Goal: Obtain resource: Download file/media

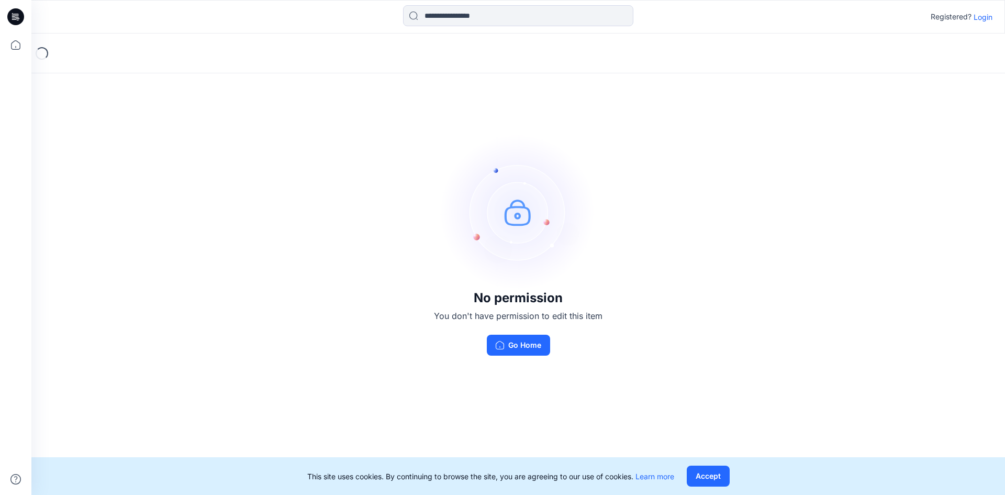
click at [986, 19] on p "Login" at bounding box center [982, 17] width 19 height 11
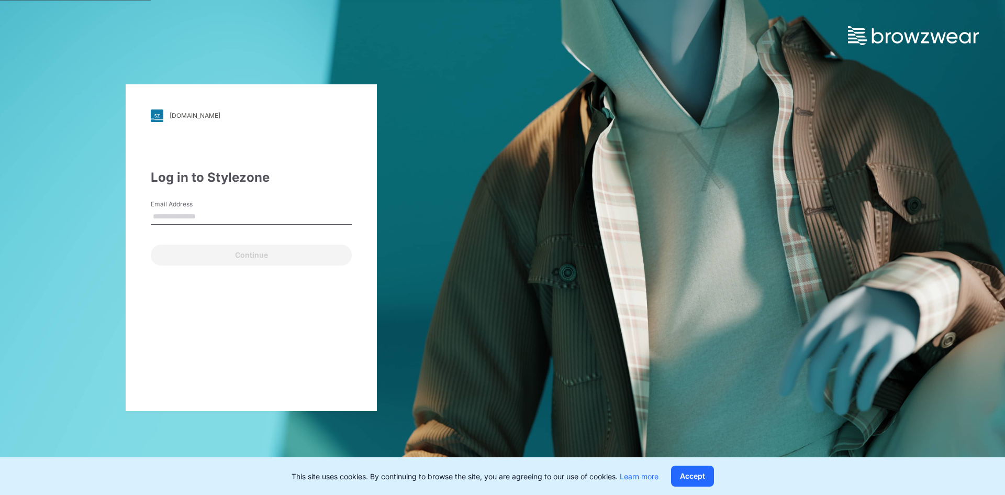
click at [216, 219] on input "Email Address" at bounding box center [251, 217] width 201 height 16
type input "**********"
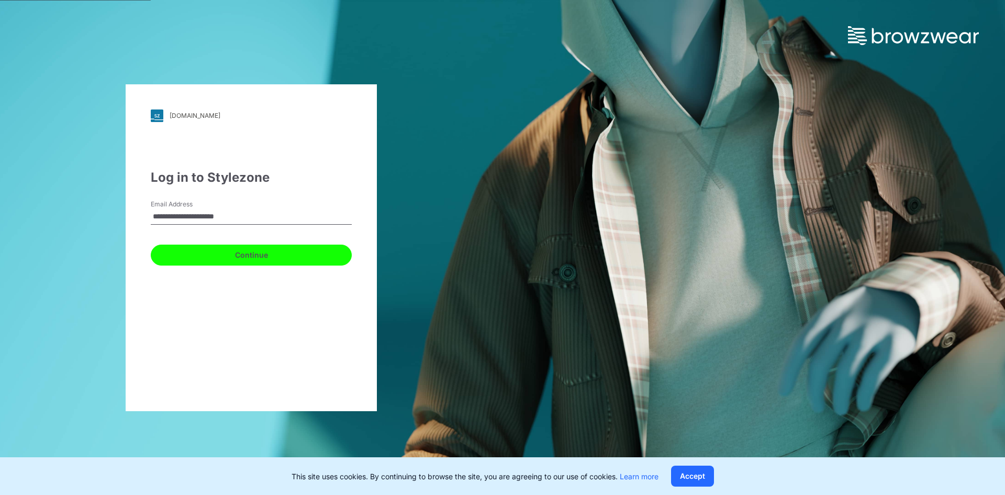
click at [240, 255] on button "Continue" at bounding box center [251, 254] width 201 height 21
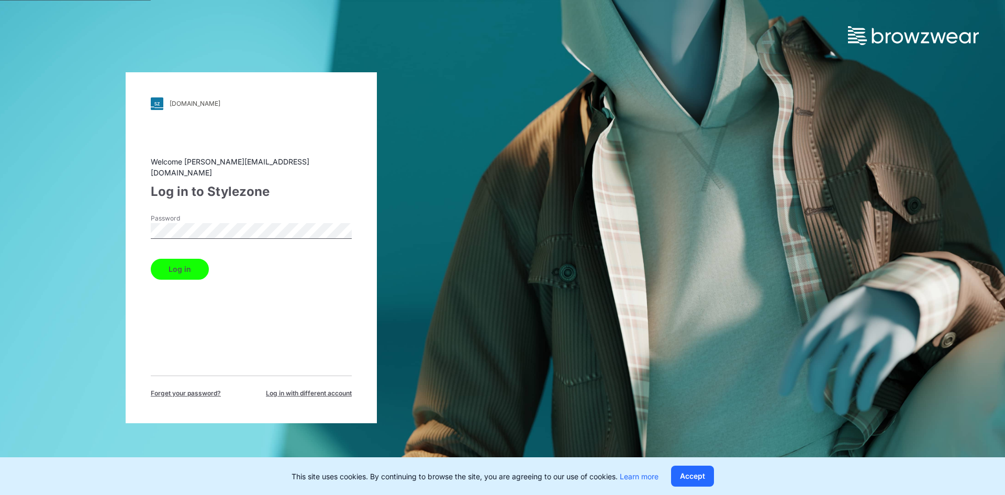
click at [183, 264] on button "Log in" at bounding box center [180, 269] width 58 height 21
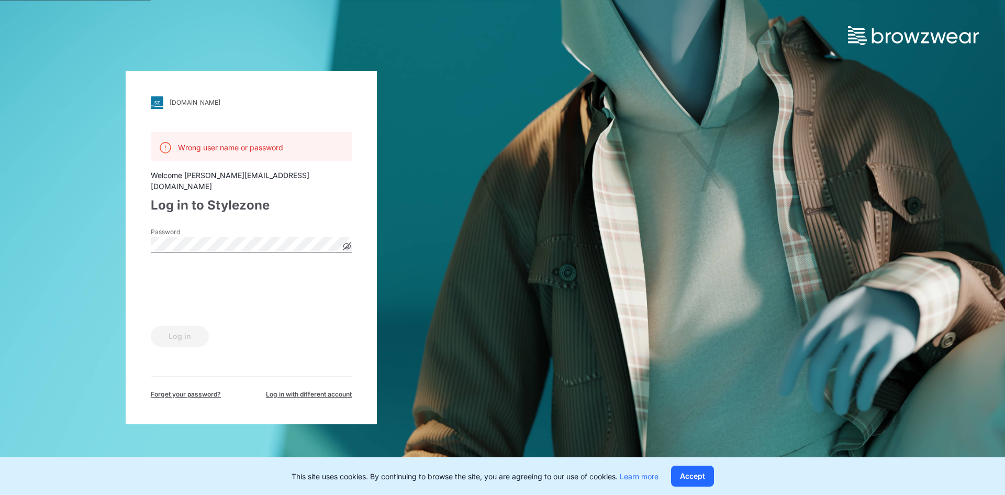
click at [278, 389] on span "Log in with different account" at bounding box center [309, 393] width 86 height 9
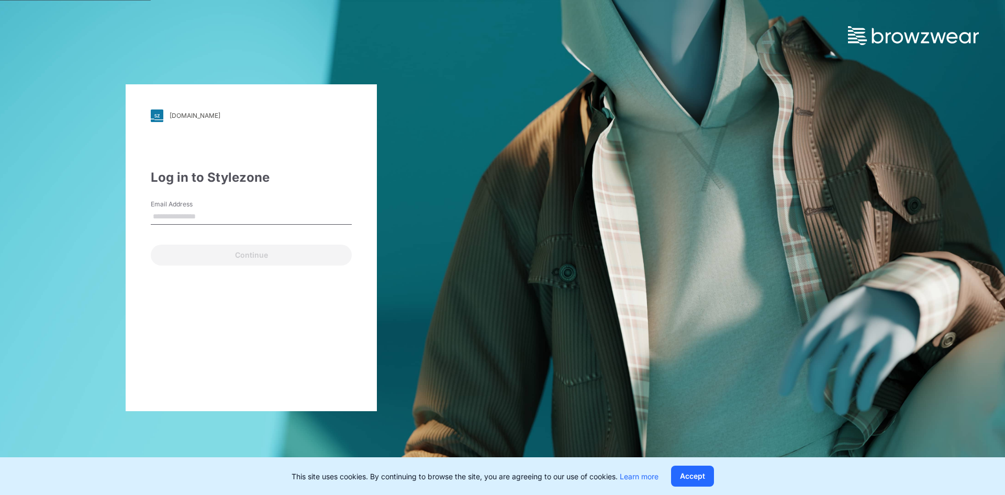
click at [223, 218] on input "Email Address" at bounding box center [251, 217] width 201 height 16
type input "**********"
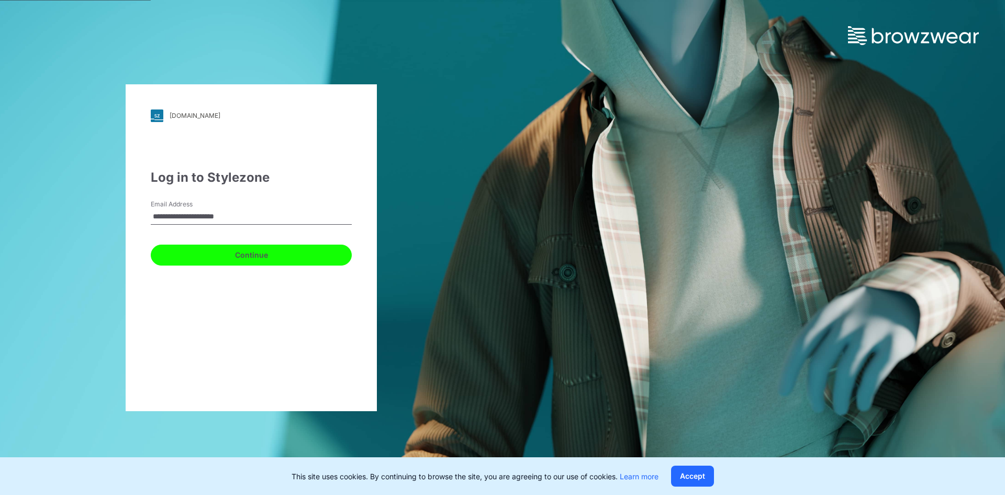
click at [250, 256] on button "Continue" at bounding box center [251, 254] width 201 height 21
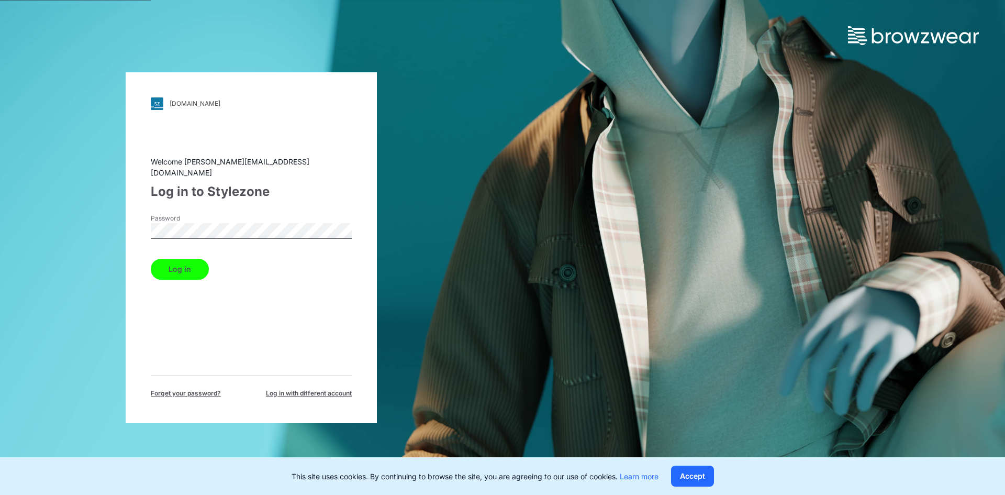
click at [177, 265] on button "Log in" at bounding box center [180, 269] width 58 height 21
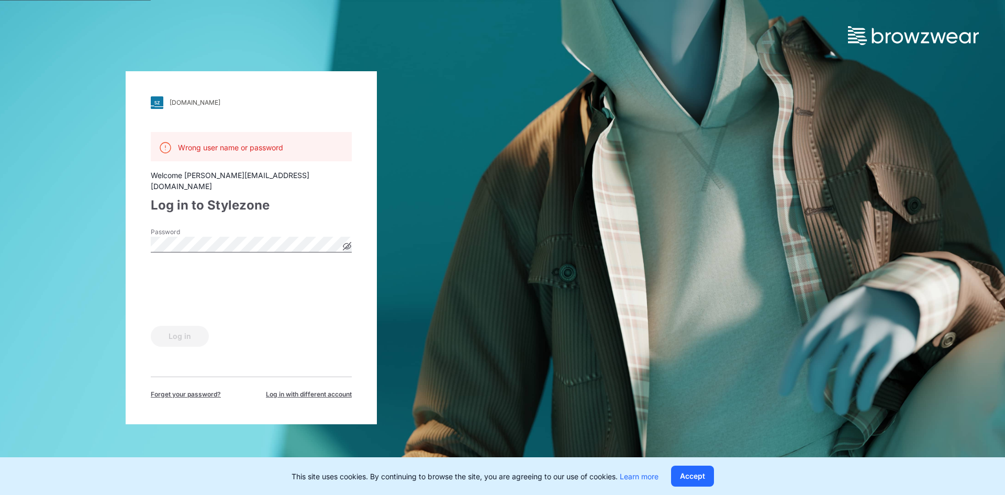
click at [349, 242] on icon at bounding box center [347, 246] width 8 height 8
click at [348, 244] on icon at bounding box center [346, 245] width 3 height 3
click at [180, 330] on button "Log in" at bounding box center [180, 336] width 58 height 21
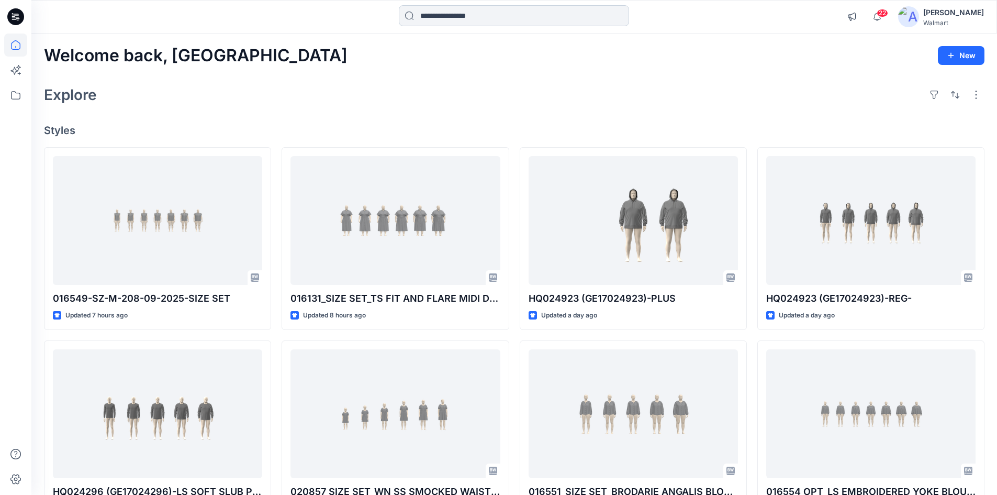
click at [500, 16] on input at bounding box center [514, 15] width 230 height 21
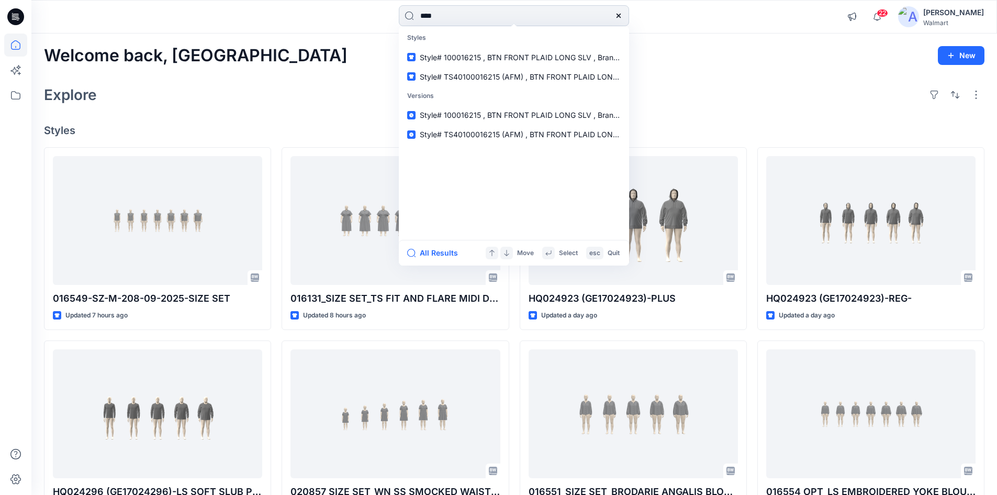
type input "****"
click at [474, 53] on span "_POST MPCI_FLUTTER SLEEVE BLOUSE" at bounding box center [517, 57] width 139 height 9
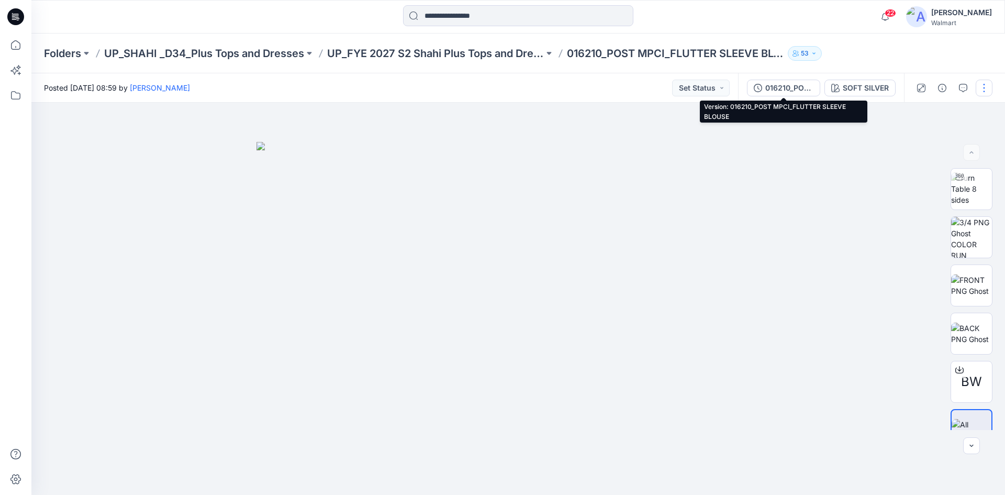
click at [778, 86] on div "016210_POST MPCI_FLUTTER SLEEVE BLOUSE" at bounding box center [789, 88] width 48 height 12
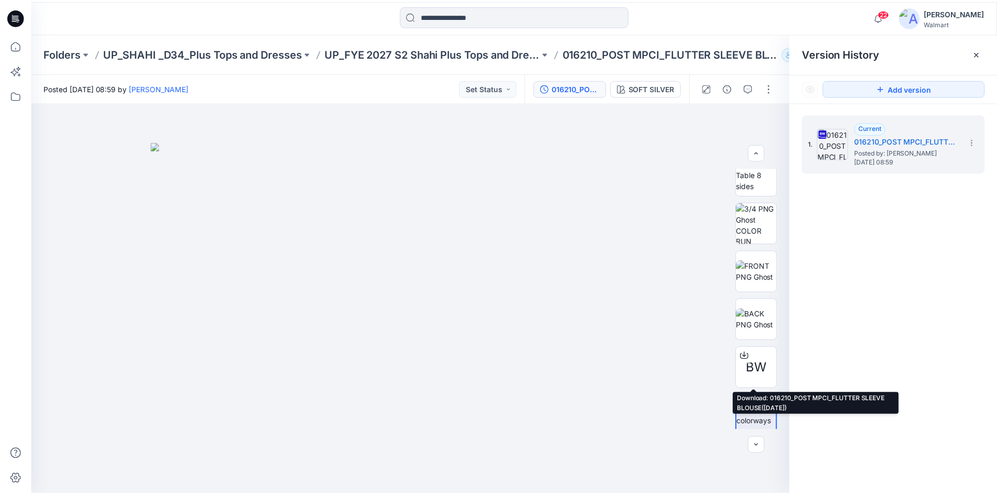
scroll to position [21, 0]
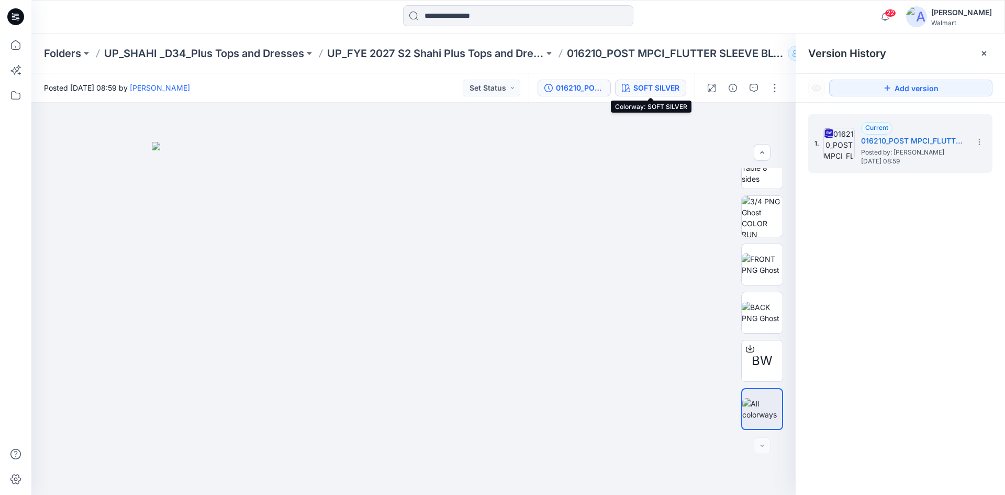
click at [661, 86] on div "SOFT SILVER" at bounding box center [656, 88] width 46 height 12
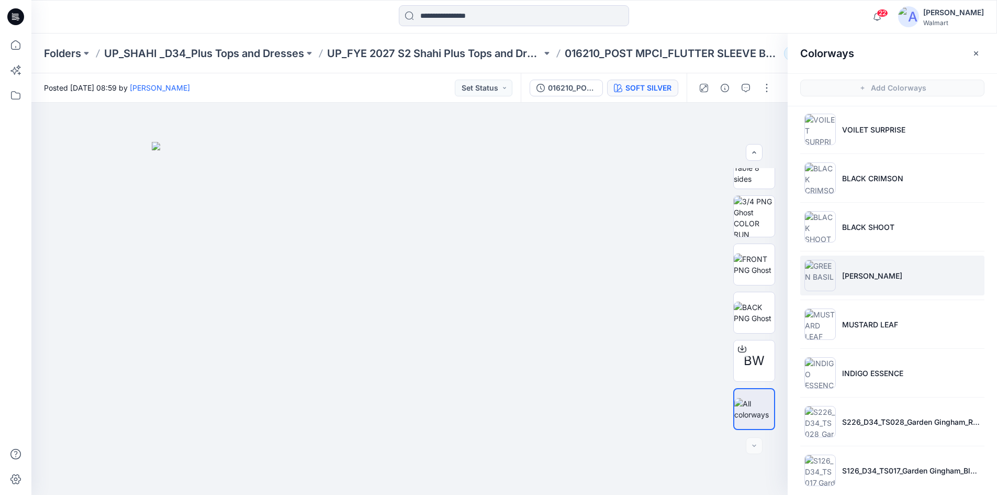
scroll to position [116, 0]
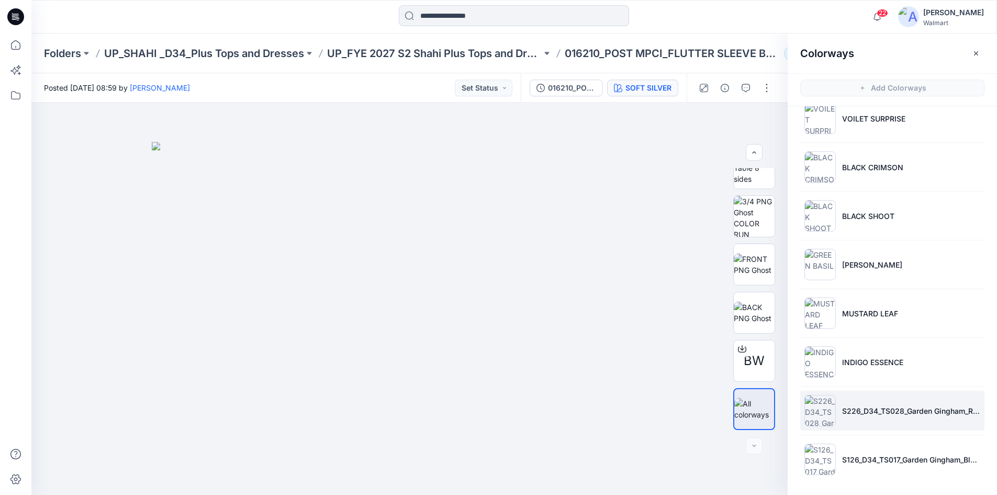
click at [816, 406] on img at bounding box center [819, 410] width 31 height 31
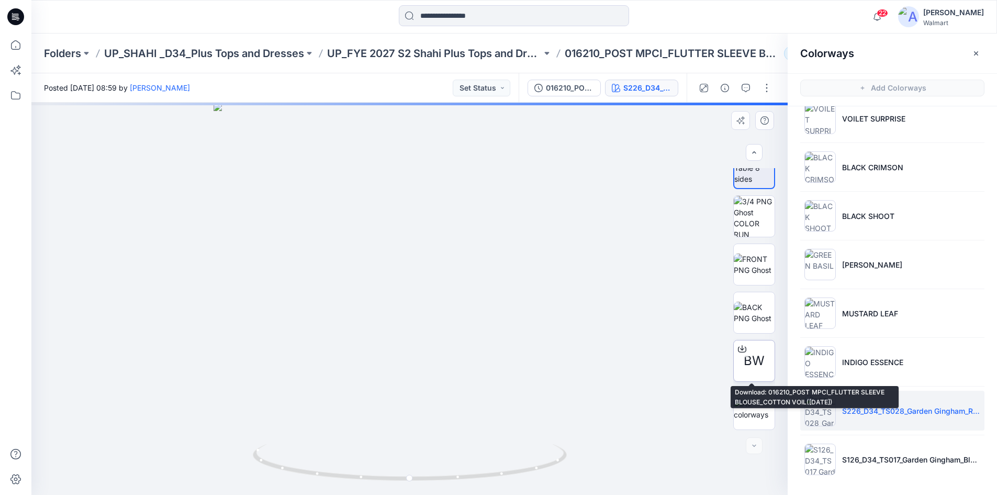
click at [741, 349] on icon at bounding box center [742, 348] width 8 height 8
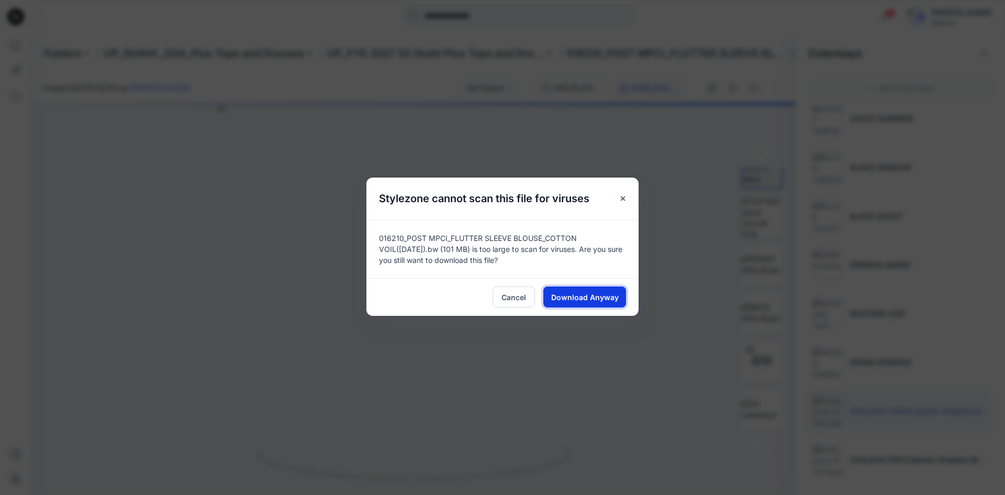
click at [581, 298] on span "Download Anyway" at bounding box center [585, 296] width 68 height 11
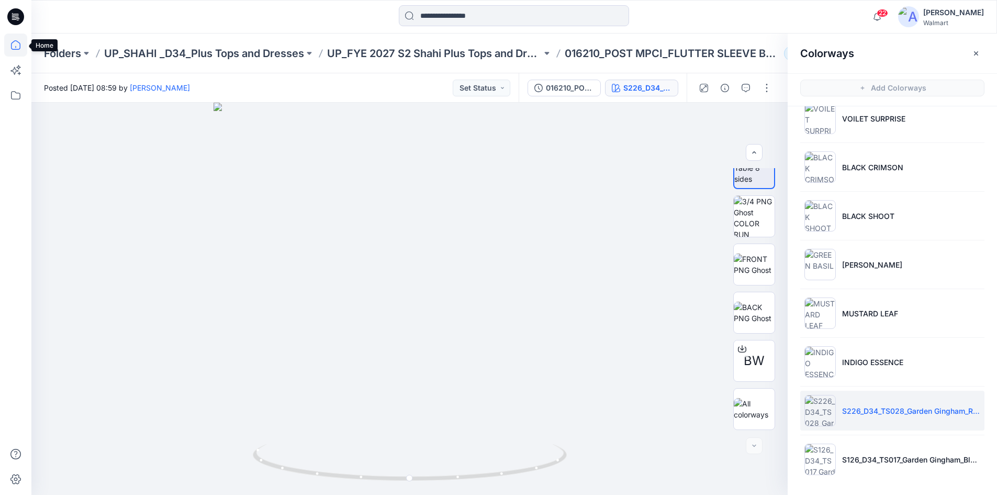
click at [16, 41] on icon at bounding box center [15, 44] width 9 height 9
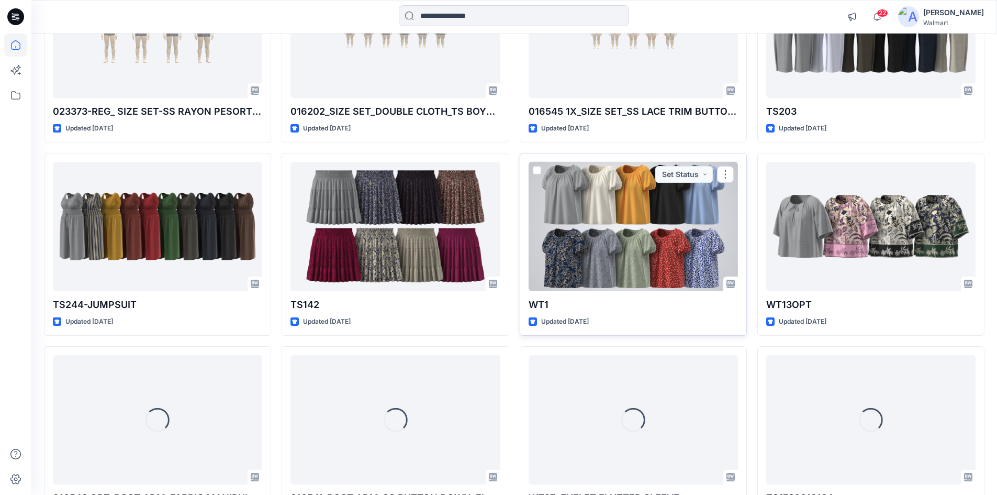
scroll to position [1692, 0]
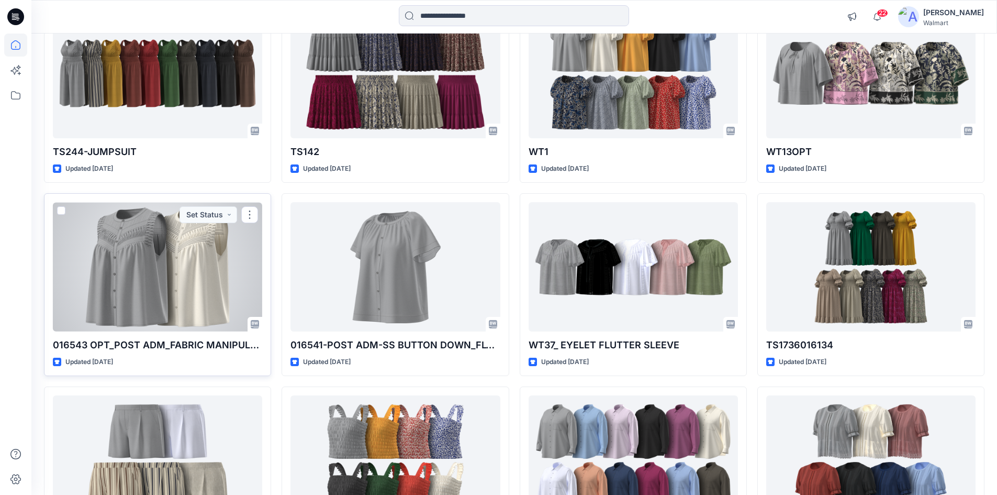
click at [203, 276] on div at bounding box center [157, 266] width 209 height 129
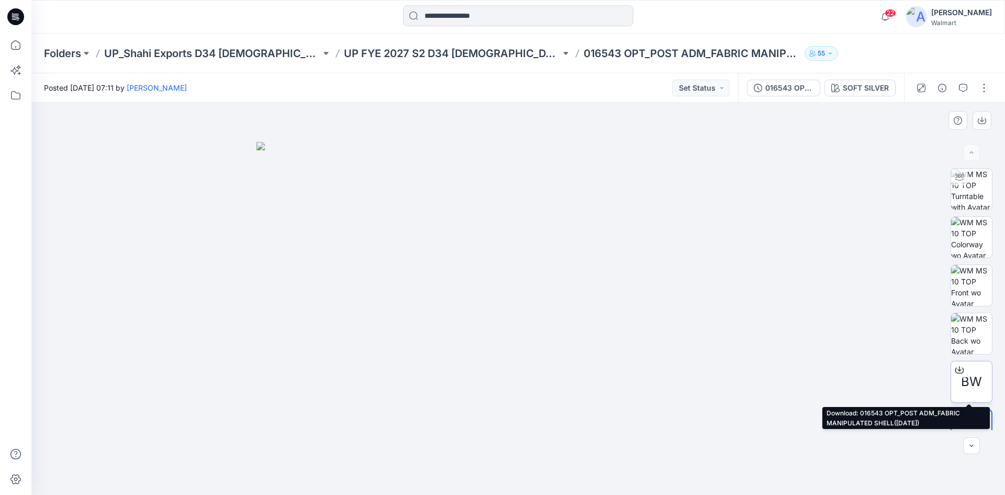
click at [966, 376] on span "BW" at bounding box center [971, 381] width 21 height 19
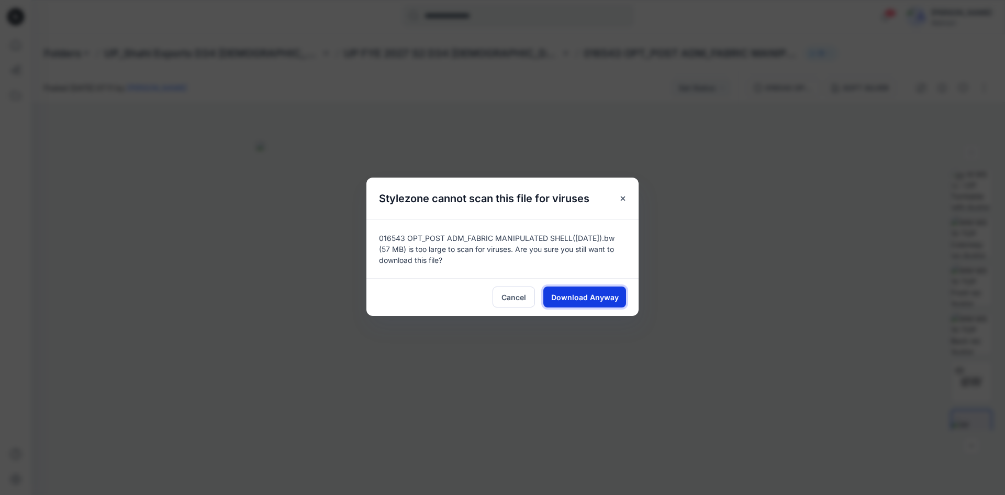
click at [589, 296] on span "Download Anyway" at bounding box center [585, 296] width 68 height 11
